Goal: Task Accomplishment & Management: Use online tool/utility

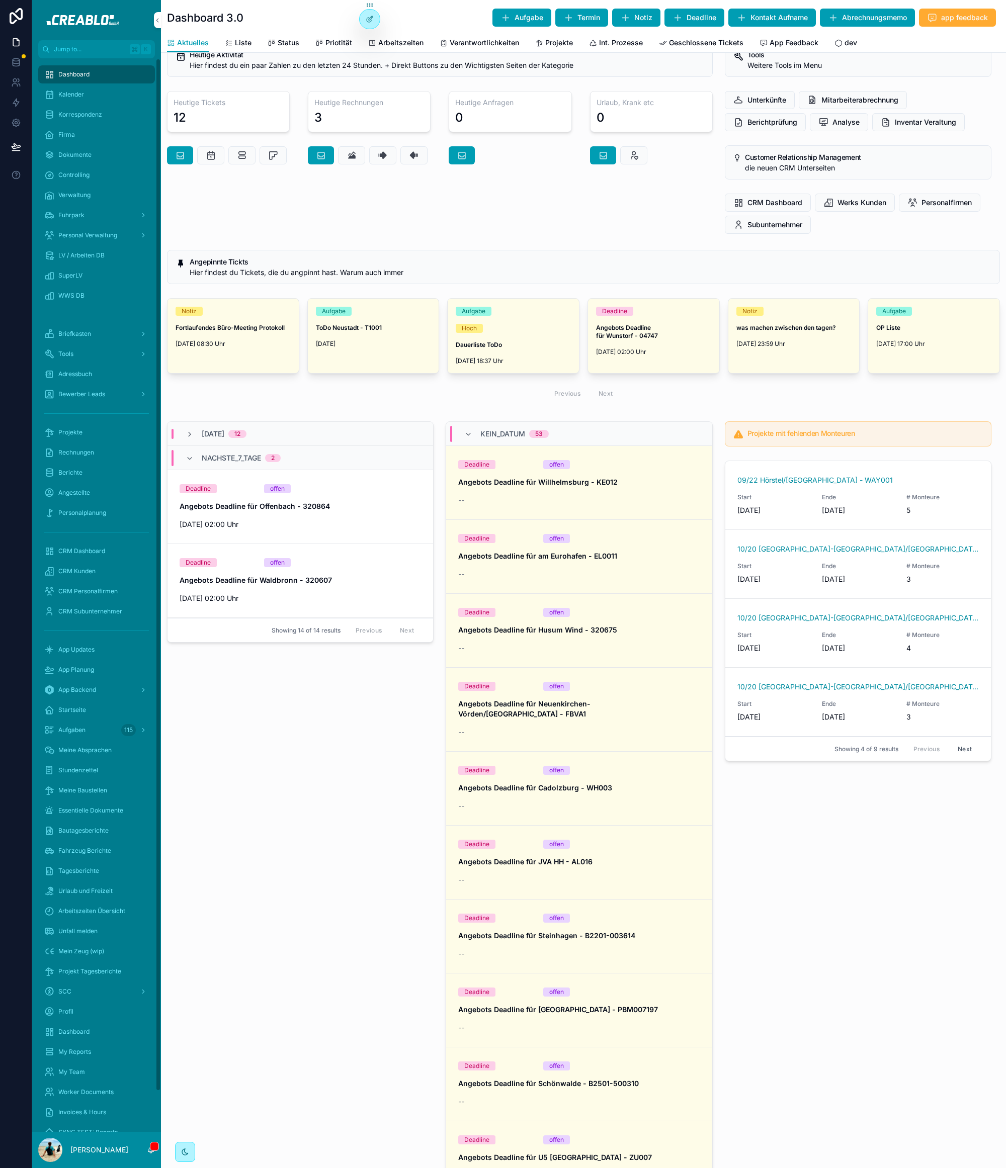
scroll to position [105, 0]
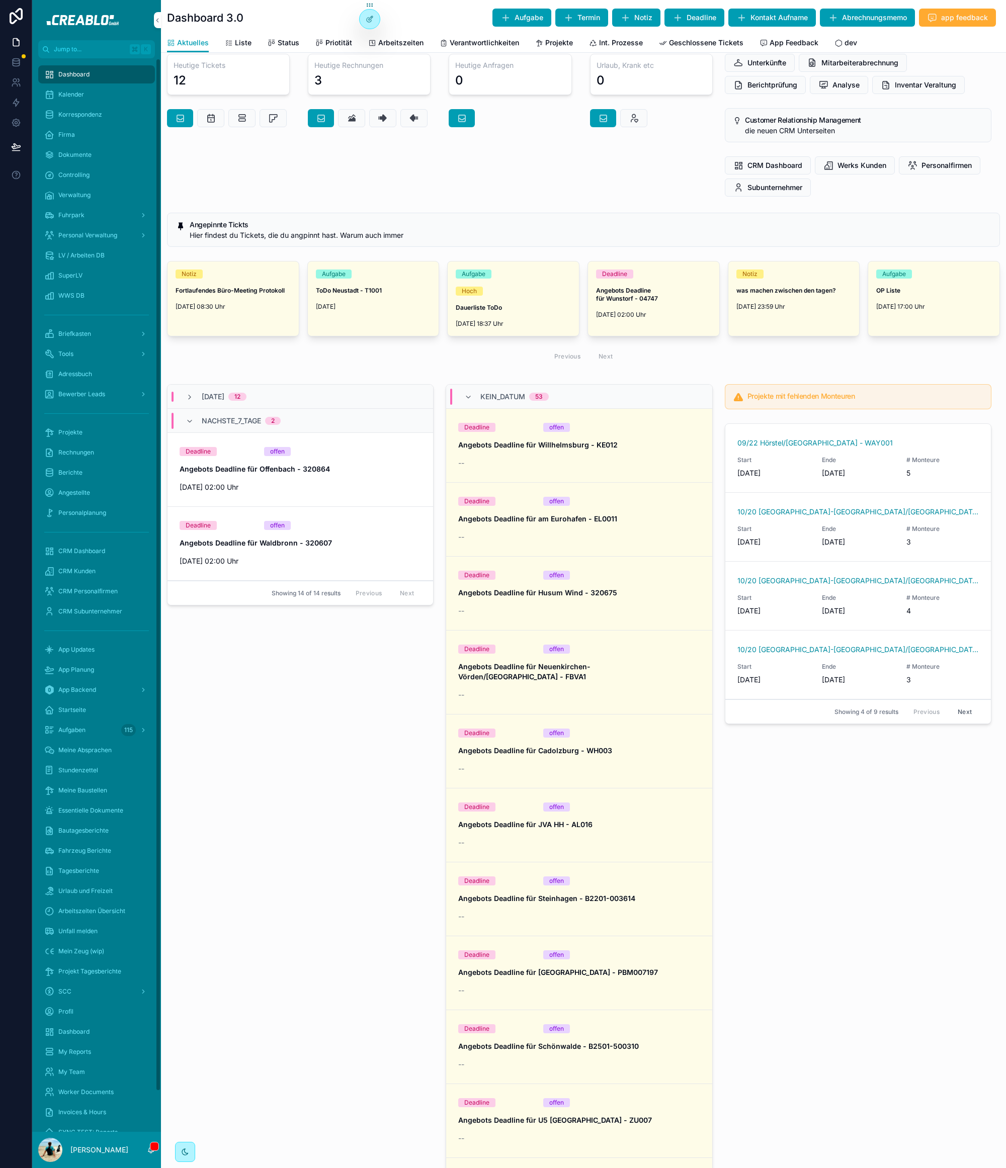
click at [228, 564] on div "HEUTE 12 NACHSTE_7_TAGE 2 Deadline offen Angebots Deadline für Offenbach - 3208…" at bounding box center [300, 824] width 279 height 888
click at [110, 431] on div "Projekte" at bounding box center [96, 433] width 105 height 16
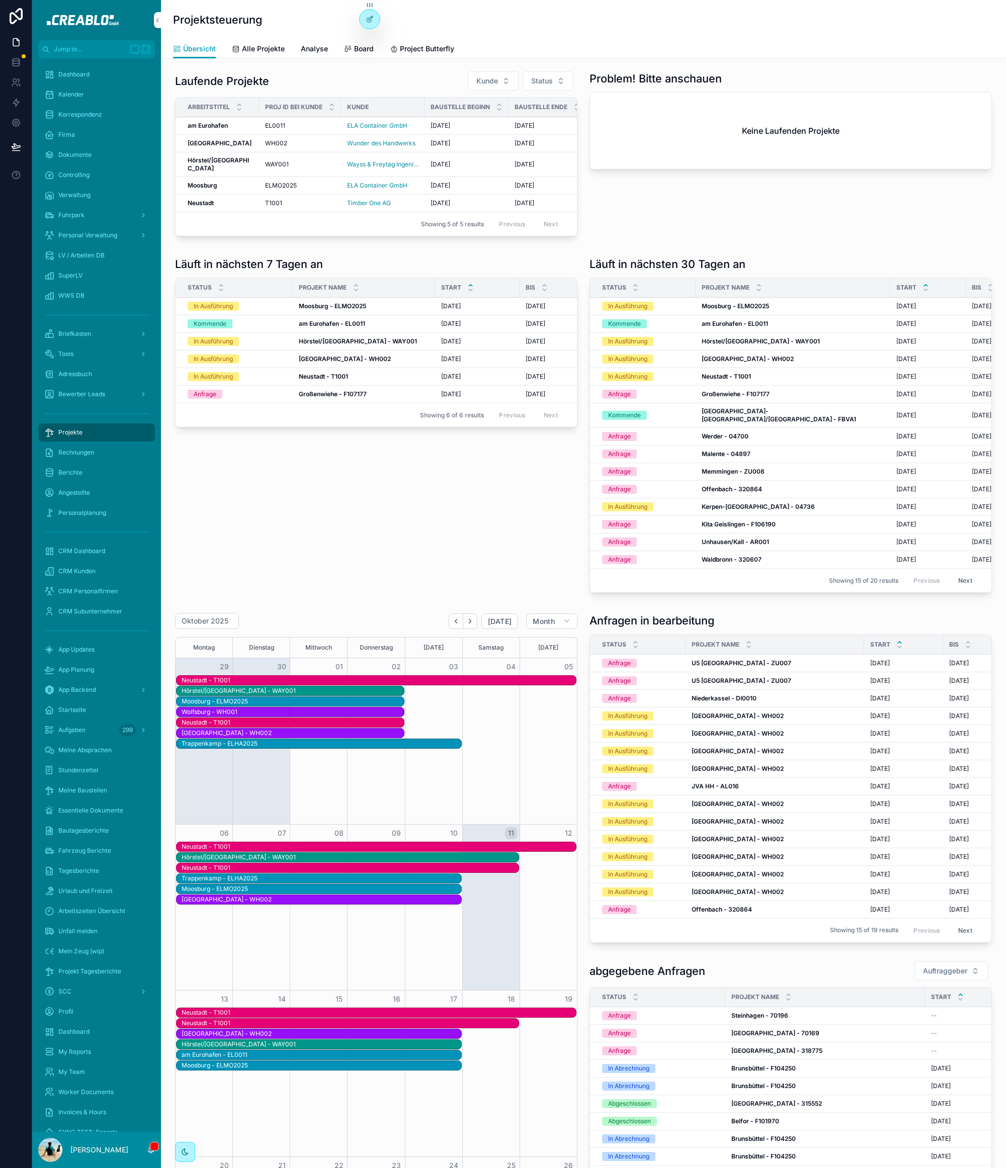
click at [361, 564] on div "Läuft in nächsten 7 Tagen an Status Projekt Name Start bis öffnen In Ausführung…" at bounding box center [376, 426] width 414 height 349
click at [202, 172] on strong "Hörstel/Hamburg" at bounding box center [218, 164] width 61 height 16
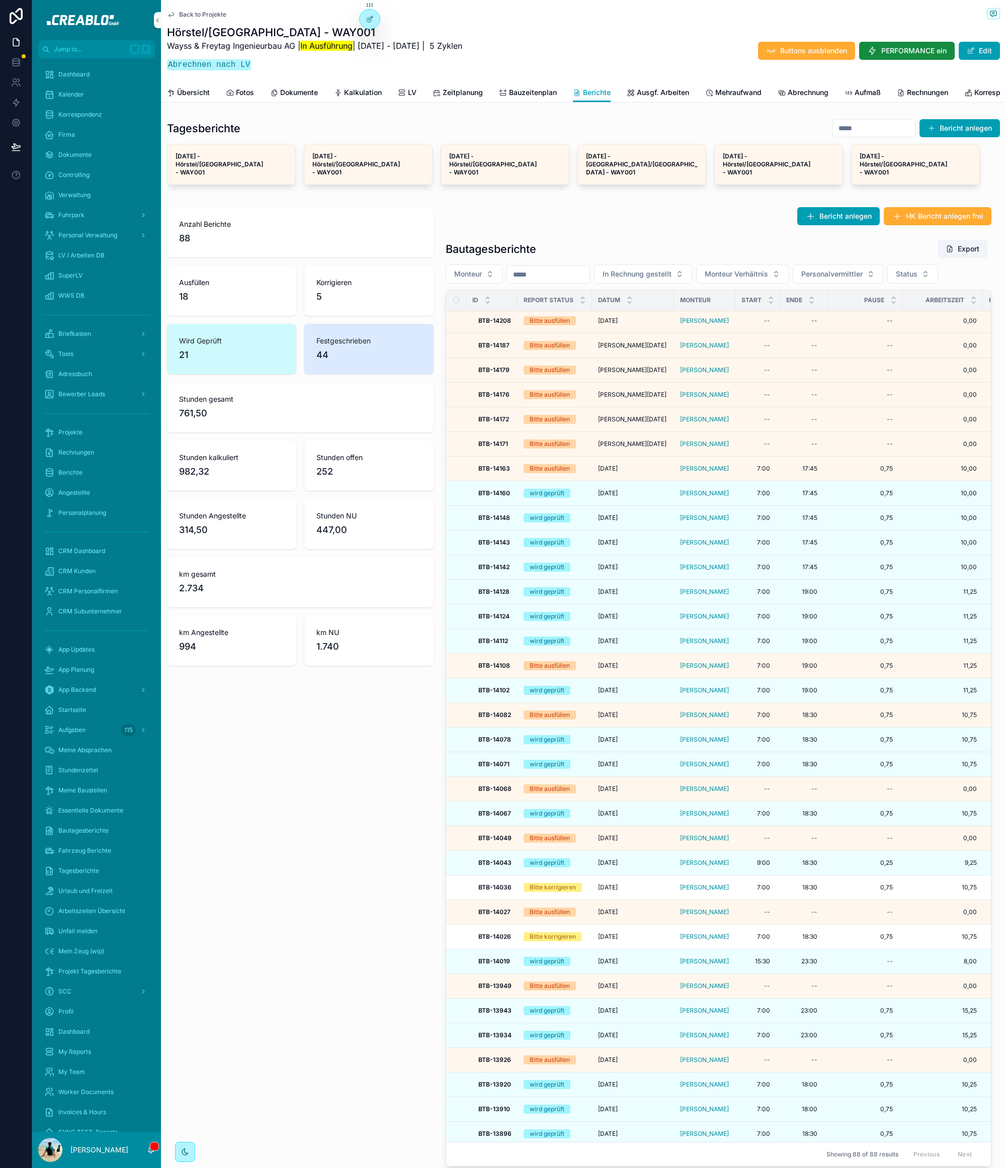
scroll to position [4, 0]
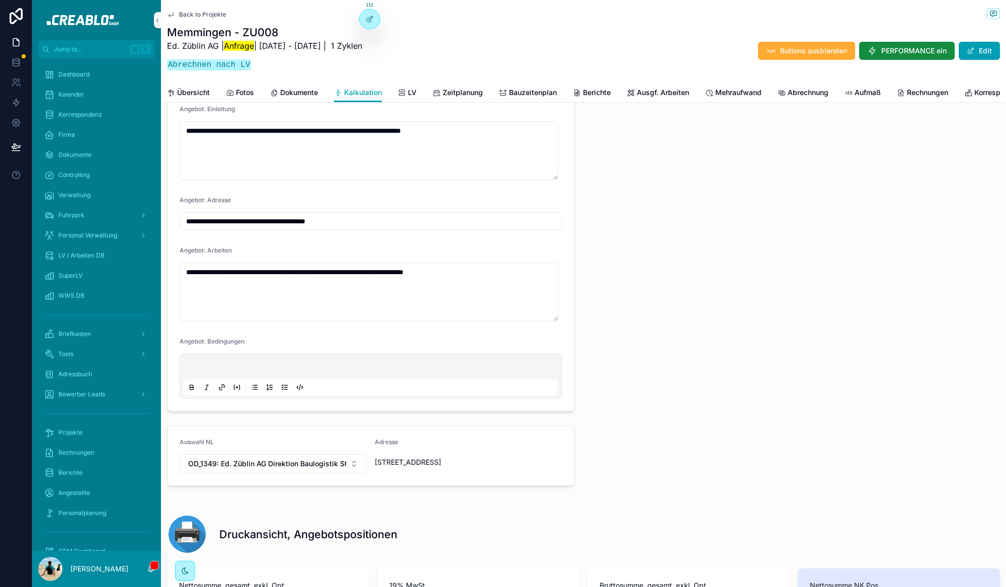
scroll to position [0, 949]
type input "**********"
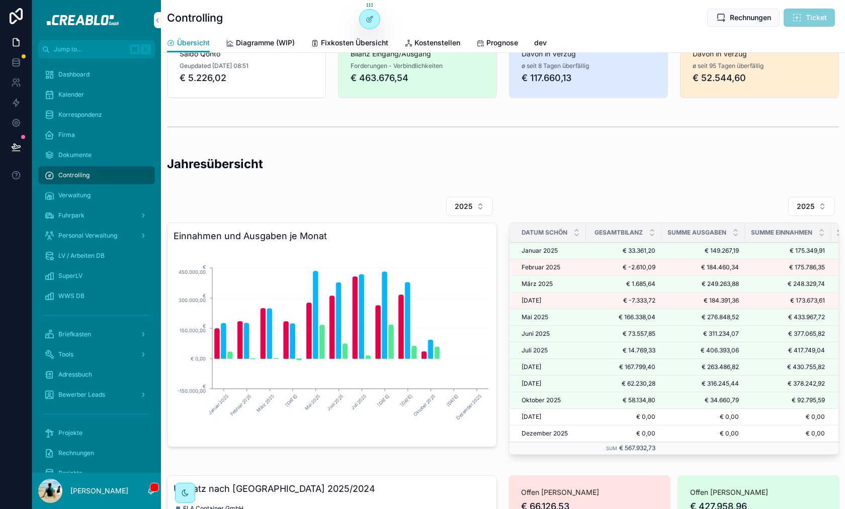
scroll to position [204, 0]
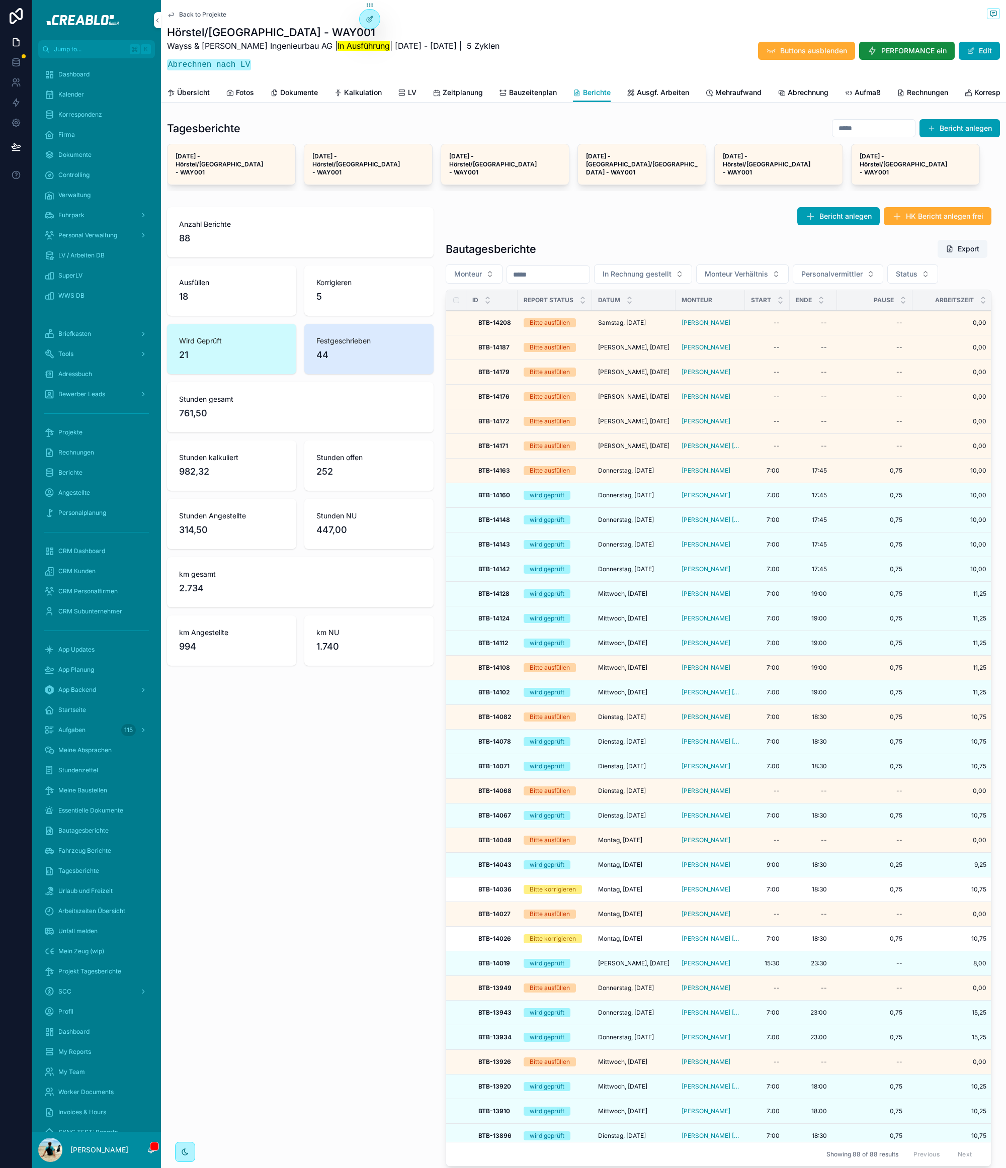
scroll to position [4, 0]
